Goal: Entertainment & Leisure: Consume media (video, audio)

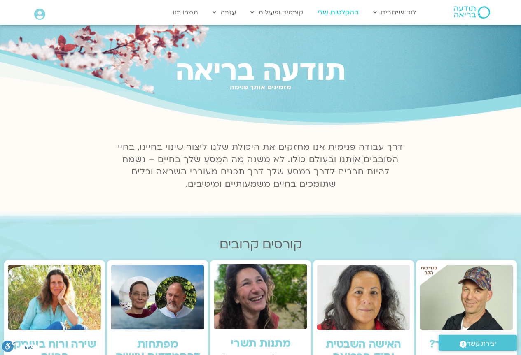
click at [339, 10] on link "ההקלטות שלי" at bounding box center [337, 13] width 49 height 16
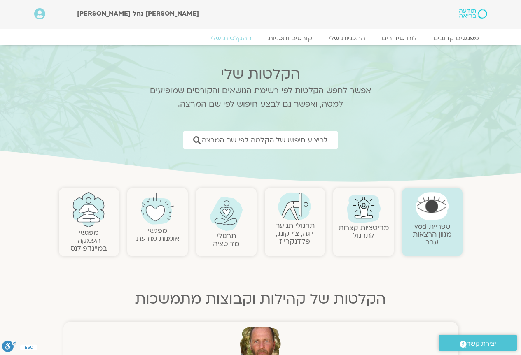
click at [297, 208] on img at bounding box center [294, 206] width 33 height 28
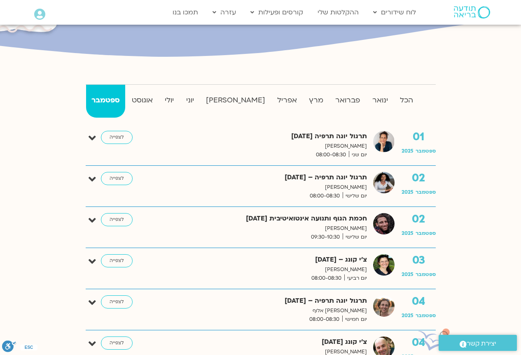
scroll to position [206, 0]
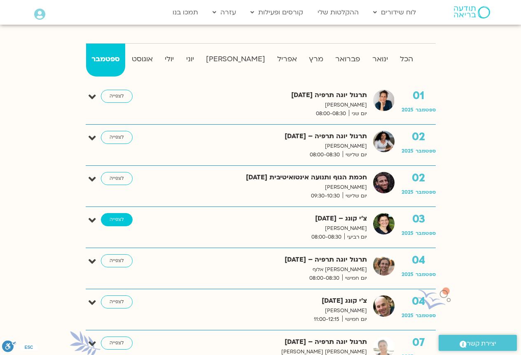
click at [124, 217] on link "לצפייה" at bounding box center [117, 219] width 32 height 13
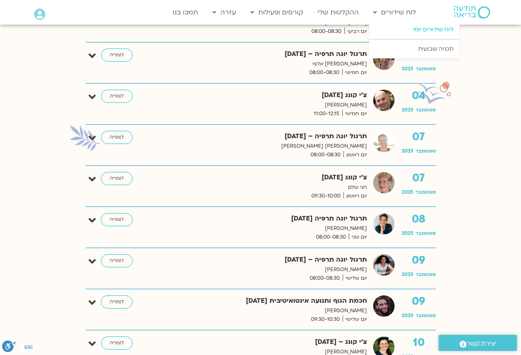
scroll to position [453, 0]
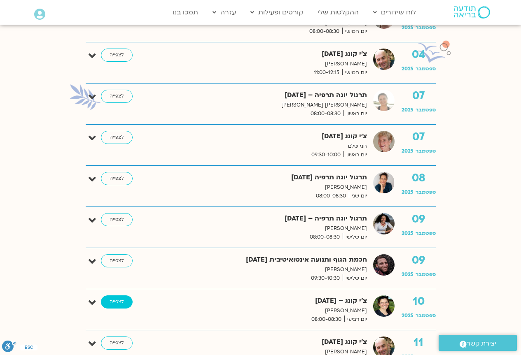
click at [117, 300] on link "לצפייה" at bounding box center [117, 302] width 32 height 13
